Goal: Use online tool/utility: Utilize a website feature to perform a specific function

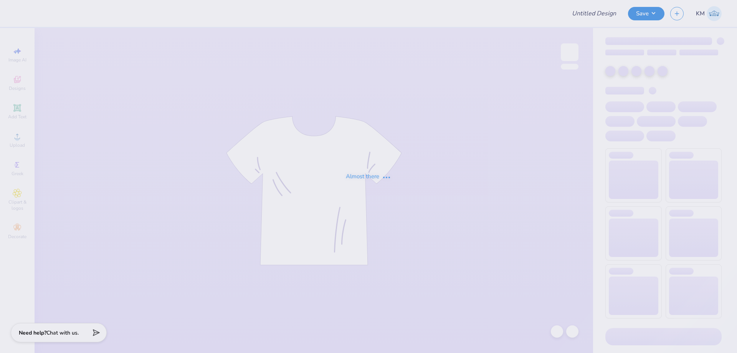
type input "fall merch idea"
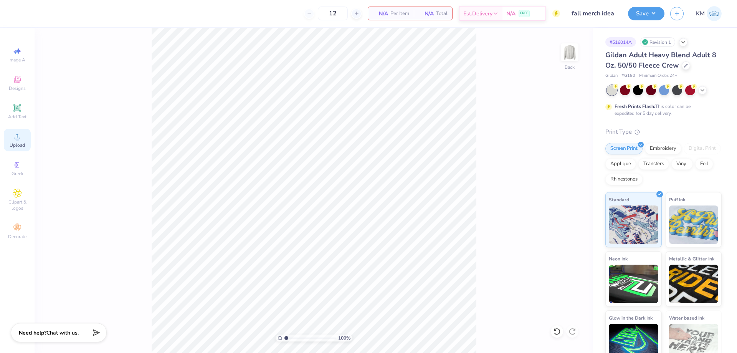
click at [15, 140] on icon at bounding box center [17, 136] width 9 height 9
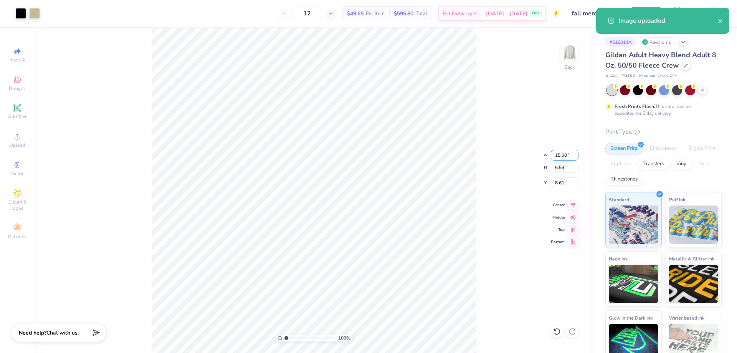
click at [558, 156] on input "15.00" at bounding box center [565, 155] width 28 height 11
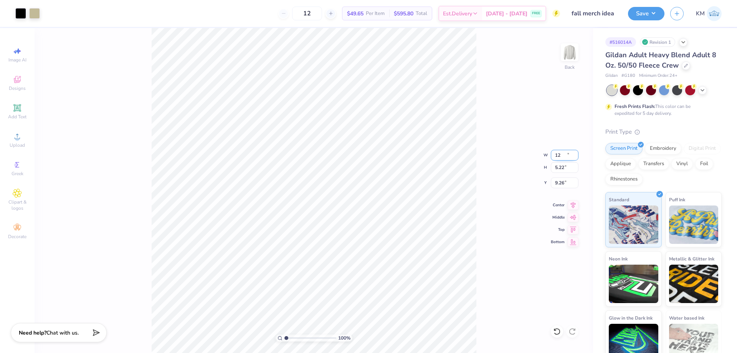
type input "12.00"
type input "5.22"
click at [564, 184] on input "9.26" at bounding box center [565, 182] width 28 height 11
type input "3.00"
click at [304, 334] on input "range" at bounding box center [310, 337] width 52 height 7
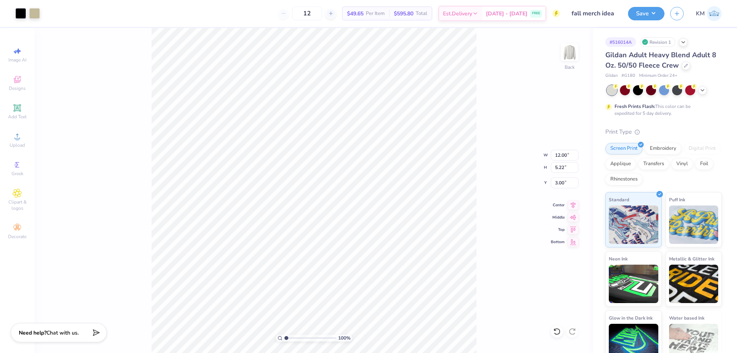
drag, startPoint x: 303, startPoint y: 337, endPoint x: 238, endPoint y: 329, distance: 65.4
type input "1"
click at [284, 334] on input "range" at bounding box center [310, 337] width 52 height 7
